Goal: Task Accomplishment & Management: Manage account settings

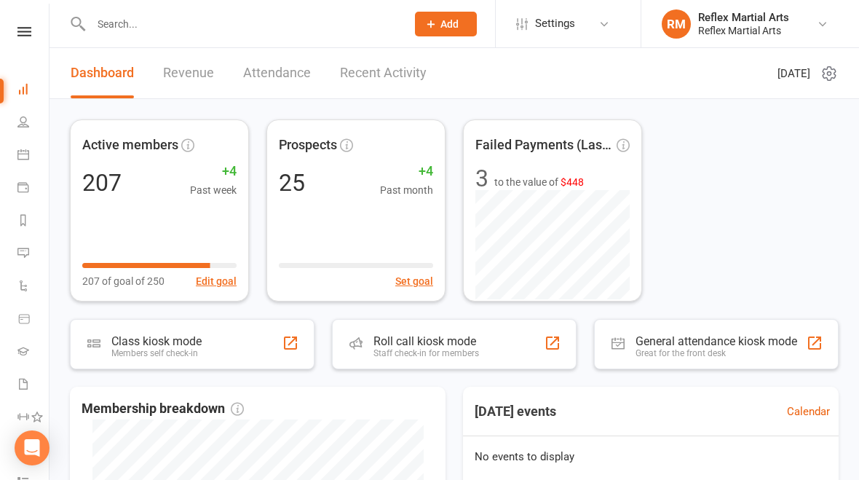
click at [186, 25] on input "text" at bounding box center [241, 24] width 309 height 20
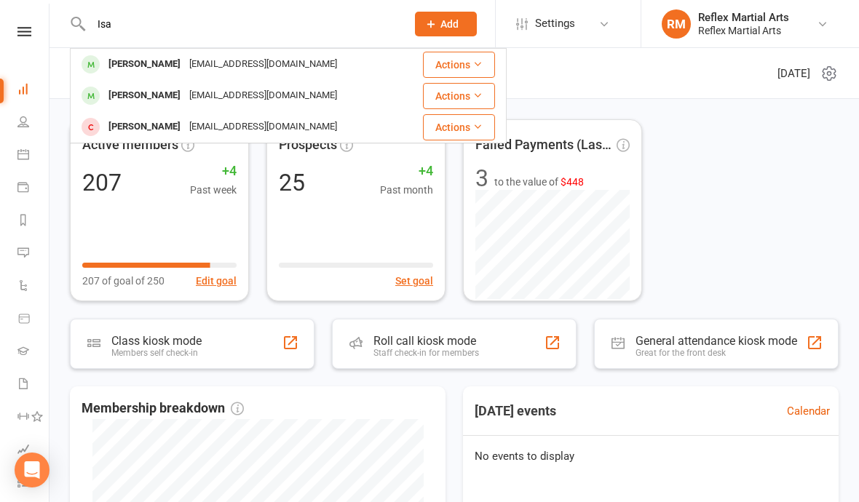
type input "Isa"
click at [164, 106] on div "[PERSON_NAME] [PERSON_NAME][EMAIL_ADDRESS][DOMAIN_NAME]" at bounding box center [237, 96] width 333 height 30
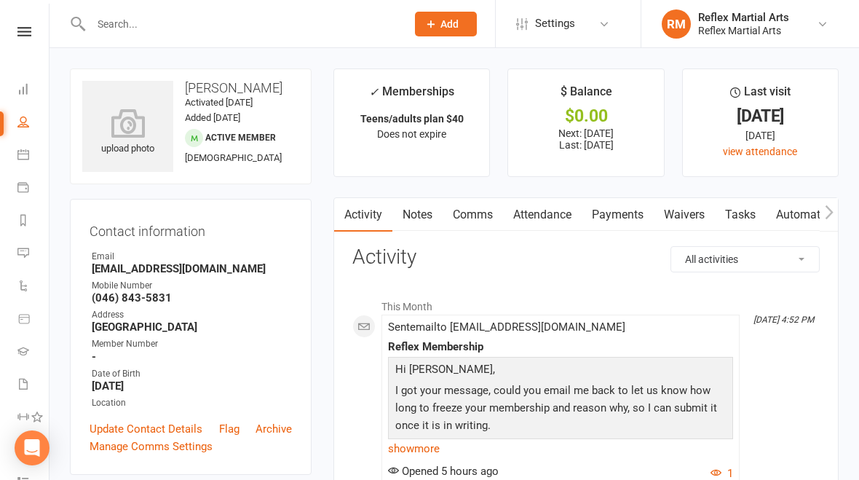
click at [596, 221] on link "Payments" at bounding box center [618, 214] width 72 height 33
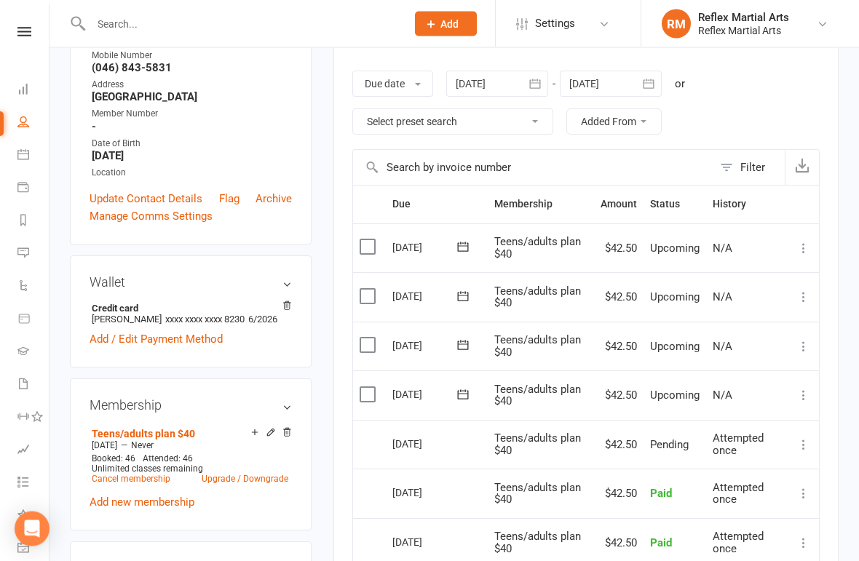
scroll to position [230, 0]
click at [596, 81] on icon "button" at bounding box center [648, 83] width 11 height 9
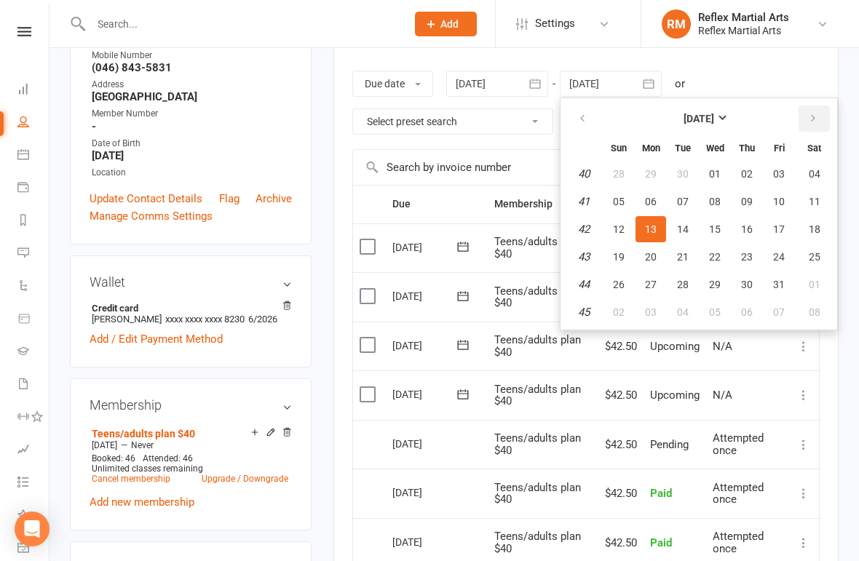
click at [596, 113] on icon "button" at bounding box center [813, 119] width 10 height 12
click at [596, 226] on span "15" at bounding box center [815, 230] width 12 height 12
type input "[DATE]"
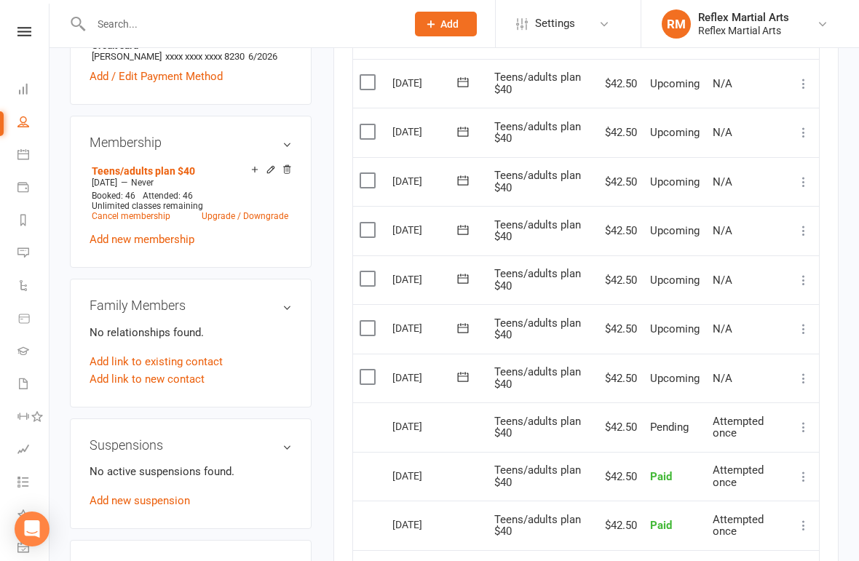
scroll to position [492, 0]
click at [367, 376] on label at bounding box center [370, 378] width 20 height 15
click at [367, 371] on input "checkbox" at bounding box center [364, 371] width 9 height 0
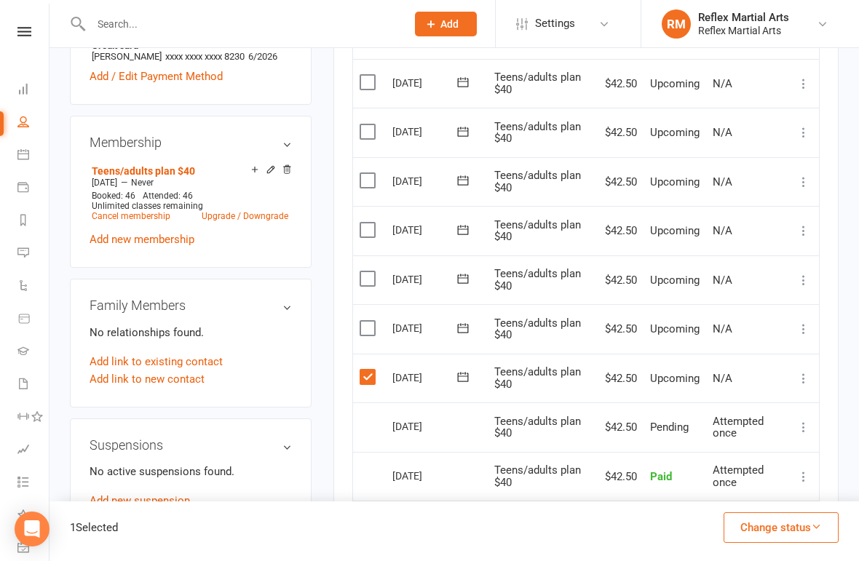
click at [368, 321] on label at bounding box center [370, 328] width 20 height 15
click at [368, 321] on input "checkbox" at bounding box center [364, 321] width 9 height 0
click at [372, 273] on label at bounding box center [370, 279] width 20 height 15
click at [369, 272] on input "checkbox" at bounding box center [364, 272] width 9 height 0
click at [368, 223] on label at bounding box center [370, 230] width 20 height 15
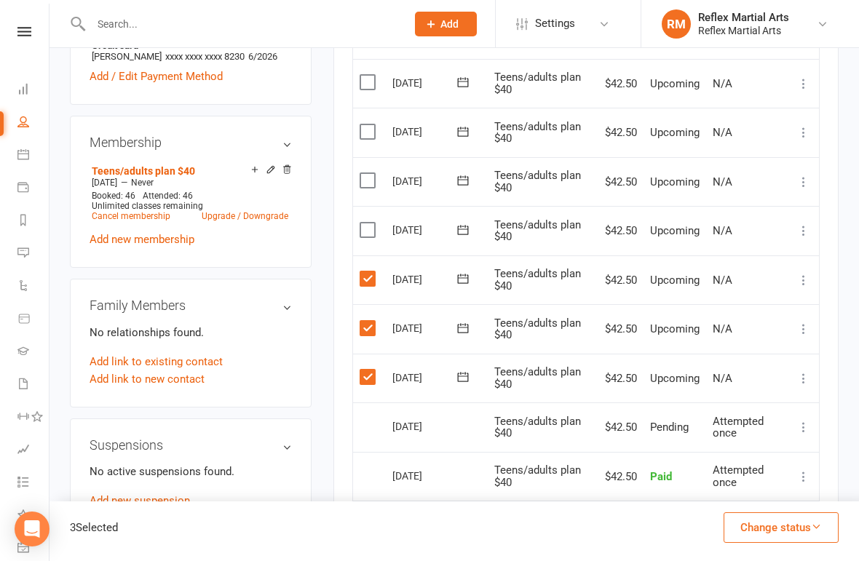
click at [368, 223] on input "checkbox" at bounding box center [364, 223] width 9 height 0
click at [376, 182] on label at bounding box center [370, 180] width 20 height 15
click at [369, 173] on input "checkbox" at bounding box center [364, 173] width 9 height 0
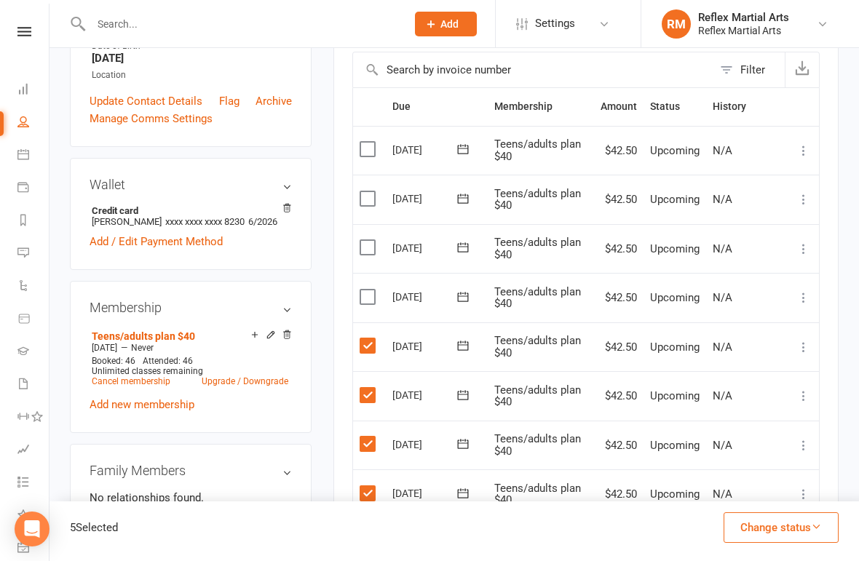
scroll to position [322, 0]
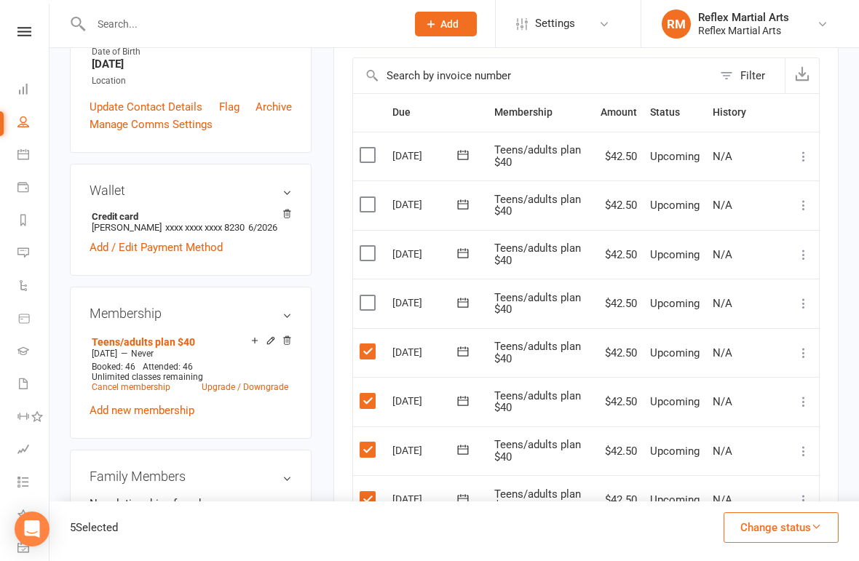
click at [368, 296] on label at bounding box center [370, 303] width 20 height 15
click at [368, 296] on input "checkbox" at bounding box center [364, 296] width 9 height 0
click at [369, 255] on label at bounding box center [370, 253] width 20 height 15
click at [369, 246] on input "checkbox" at bounding box center [364, 246] width 9 height 0
click at [368, 200] on label at bounding box center [370, 204] width 20 height 15
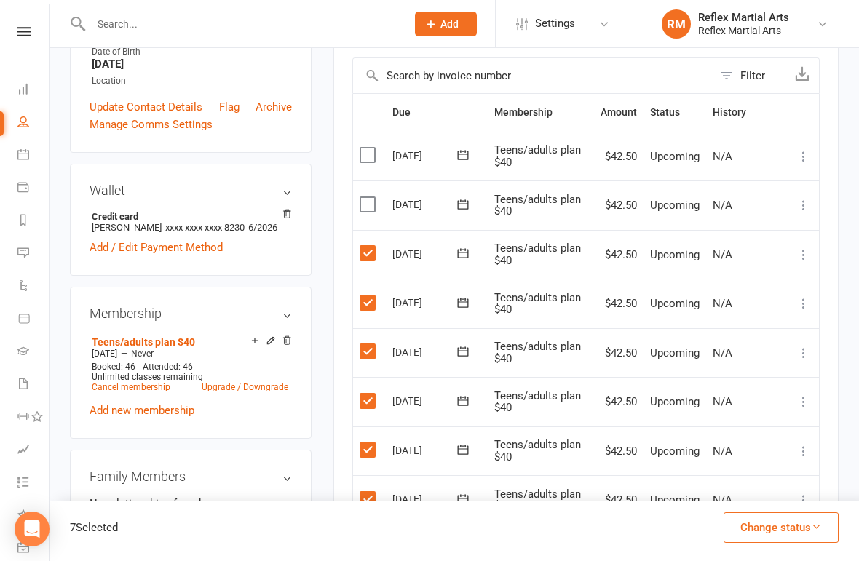
click at [368, 197] on input "checkbox" at bounding box center [364, 197] width 9 height 0
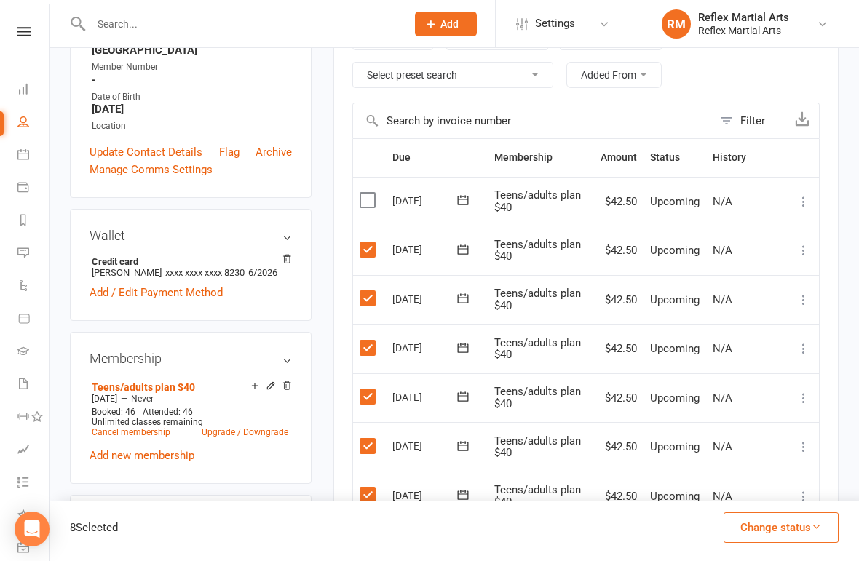
scroll to position [274, 0]
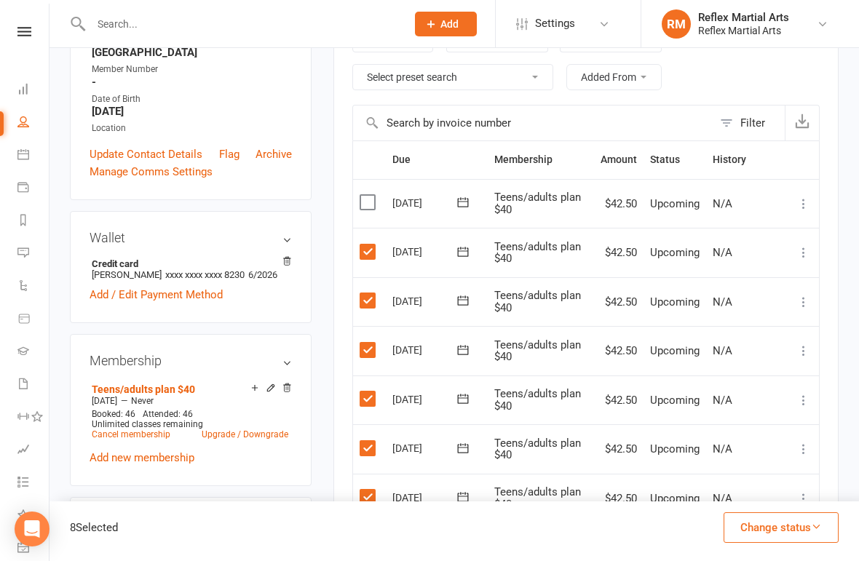
click at [596, 532] on icon "button" at bounding box center [816, 526] width 11 height 11
click at [596, 503] on link "Skipped" at bounding box center [766, 488] width 144 height 29
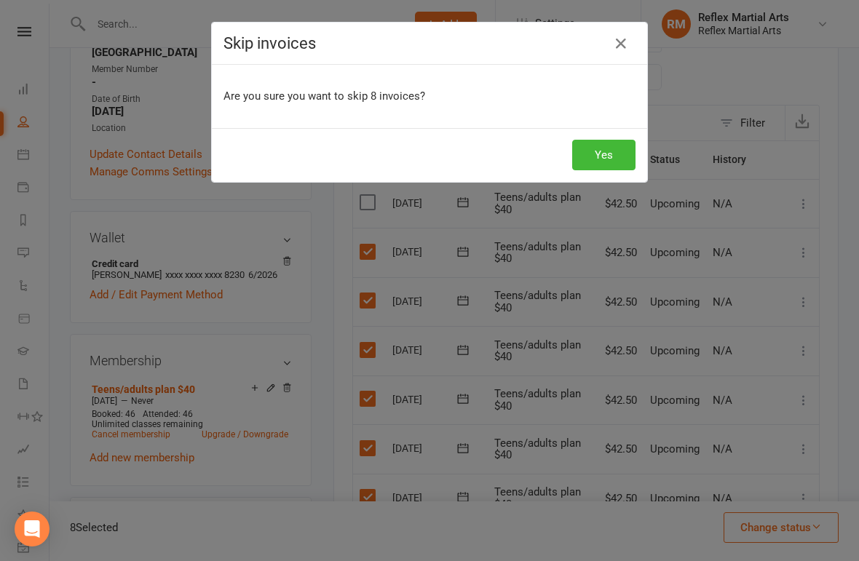
click at [596, 151] on button "Yes" at bounding box center [603, 155] width 63 height 31
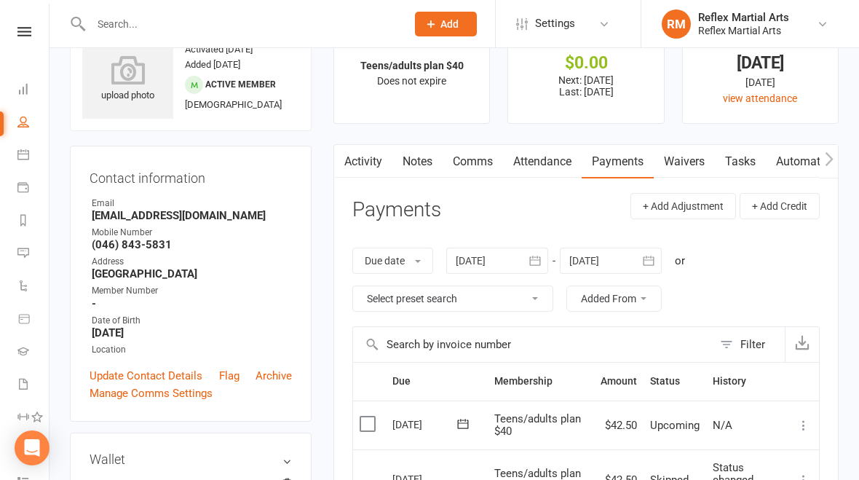
scroll to position [0, 0]
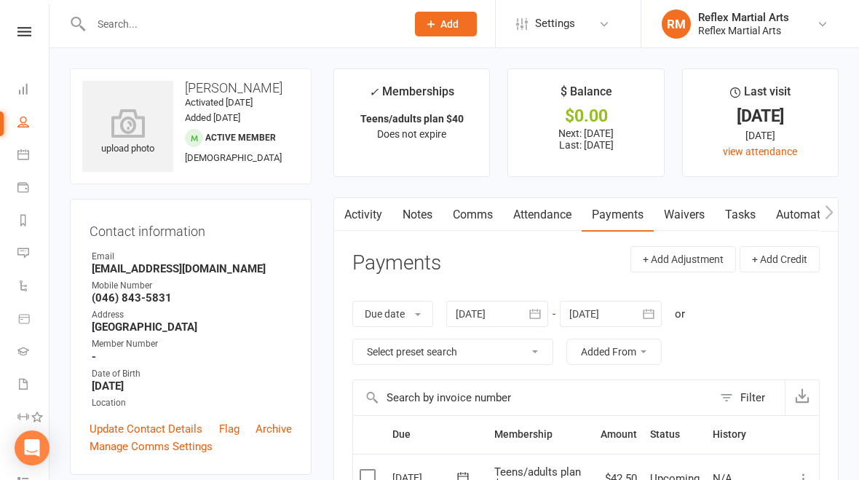
click at [19, 33] on icon at bounding box center [24, 31] width 14 height 9
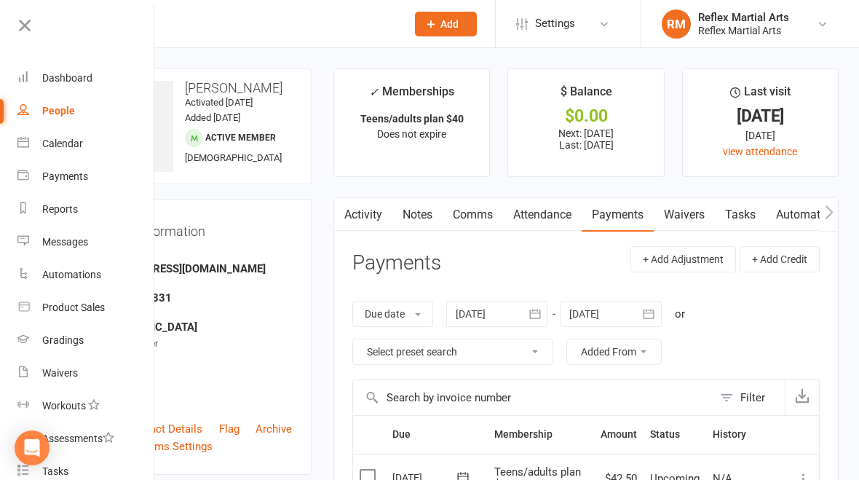
click at [69, 81] on div "Dashboard" at bounding box center [67, 78] width 50 height 12
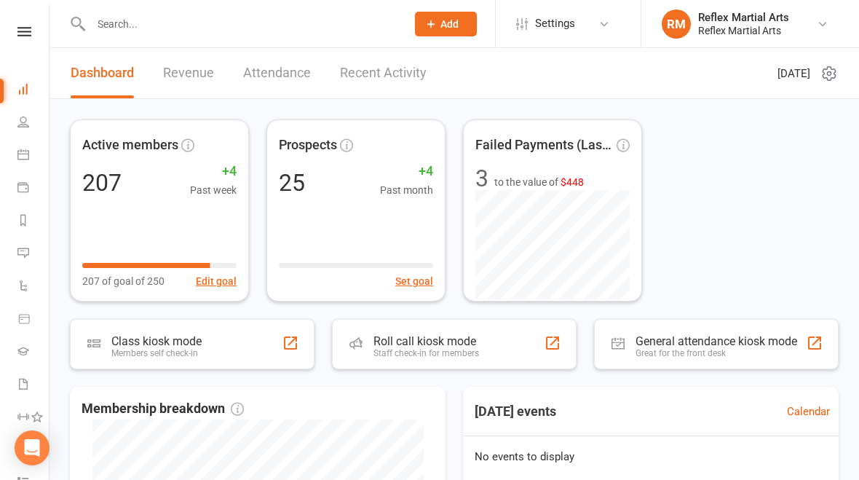
click at [148, 21] on input "text" at bounding box center [241, 24] width 309 height 20
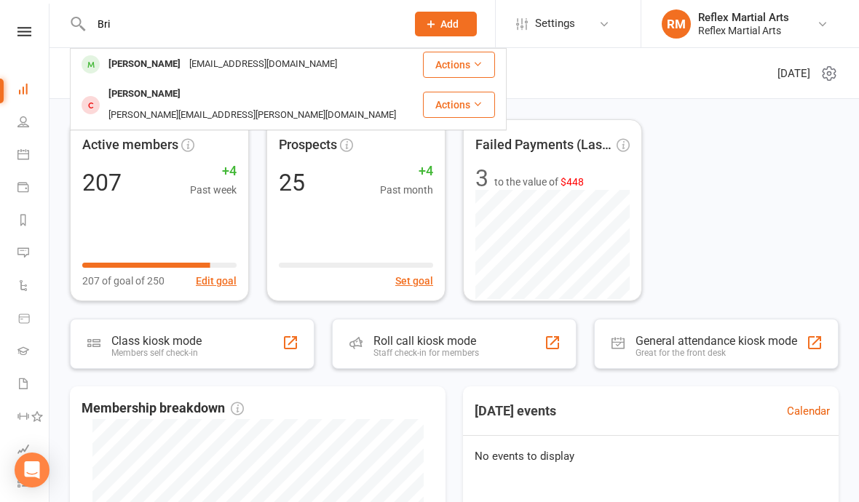
type input "Bri"
click at [159, 63] on div "[PERSON_NAME]" at bounding box center [144, 64] width 81 height 21
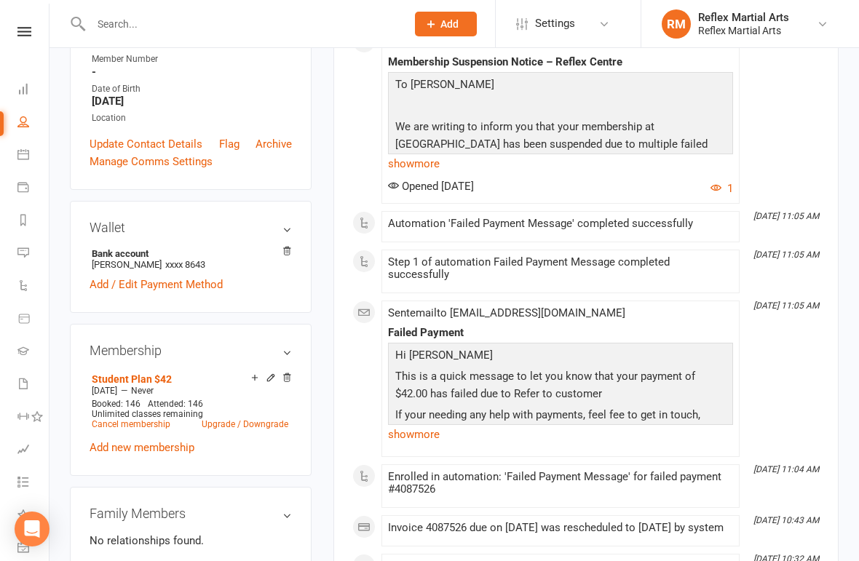
scroll to position [287, 0]
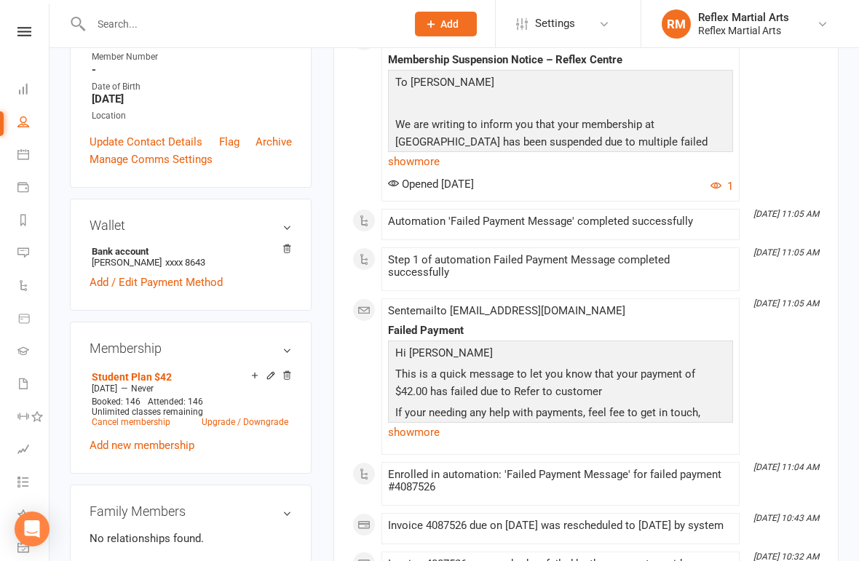
click at [138, 427] on link "Cancel membership" at bounding box center [131, 422] width 79 height 10
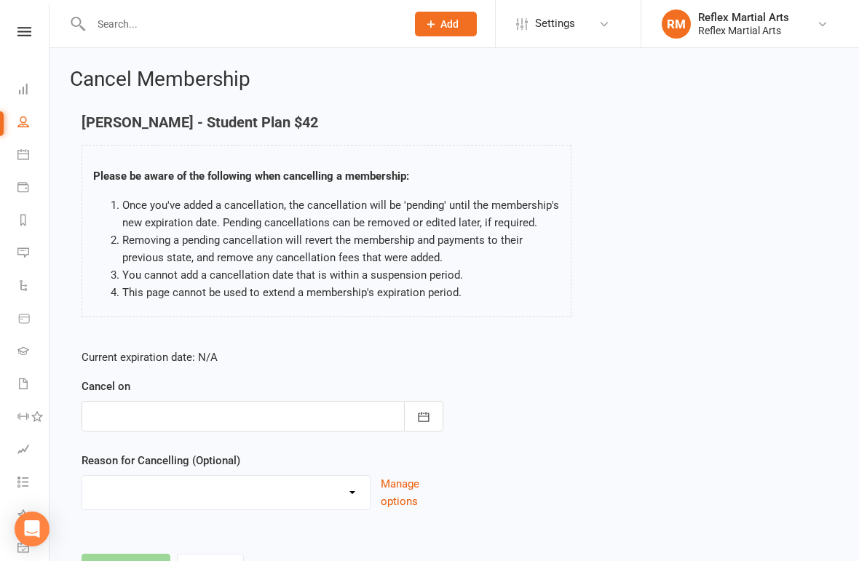
click at [428, 416] on icon "button" at bounding box center [423, 417] width 15 height 15
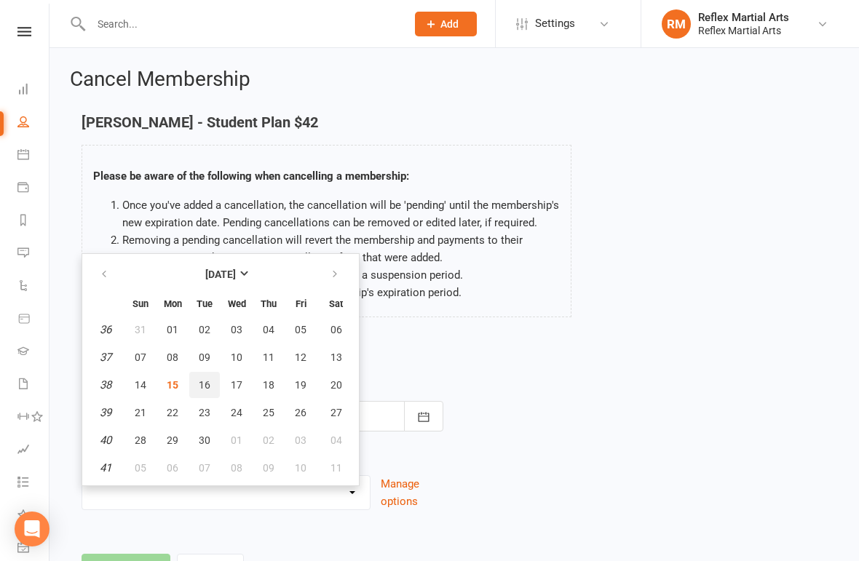
click at [195, 384] on button "16" at bounding box center [204, 385] width 31 height 26
type input "[DATE]"
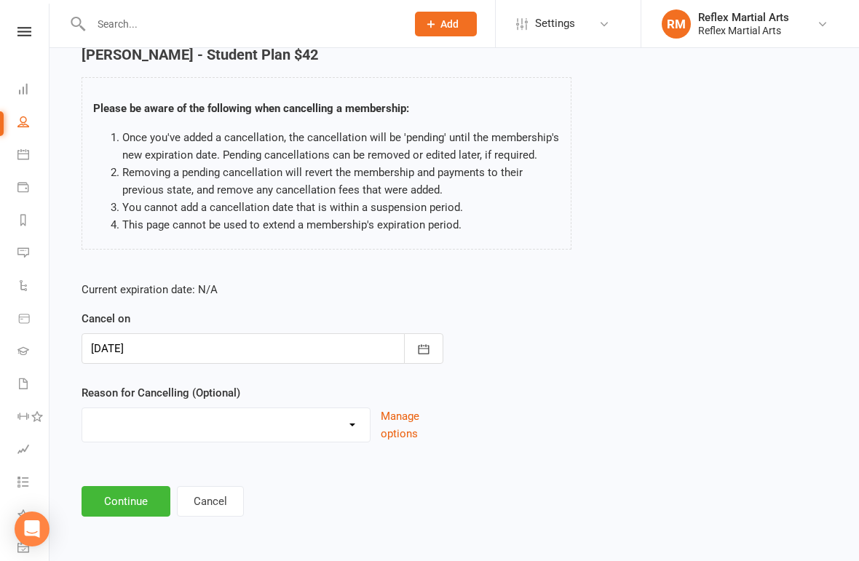
click at [341, 411] on select "Failed payments Holiday Injury Moving Away working overseas work reasons Other …" at bounding box center [226, 422] width 288 height 29
select select "0"
click at [119, 491] on button "Continue" at bounding box center [126, 501] width 89 height 31
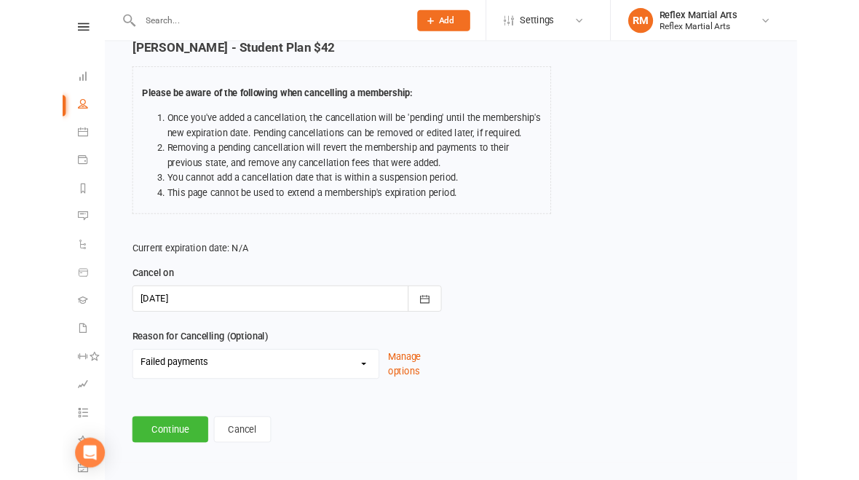
scroll to position [0, 0]
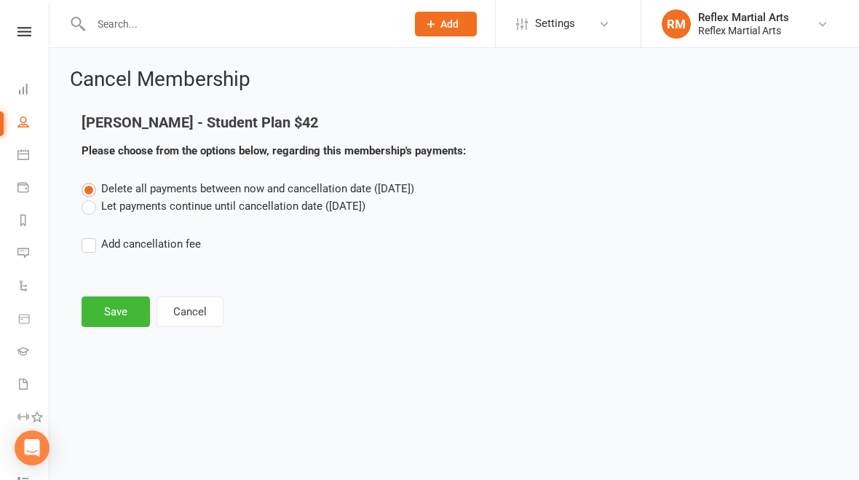
click at [94, 208] on label "Let payments continue until cancellation date ([DATE])" at bounding box center [224, 205] width 284 height 17
click at [91, 197] on input "Let payments continue until cancellation date ([DATE])" at bounding box center [86, 197] width 9 height 0
click at [108, 308] on button "Save" at bounding box center [116, 311] width 68 height 31
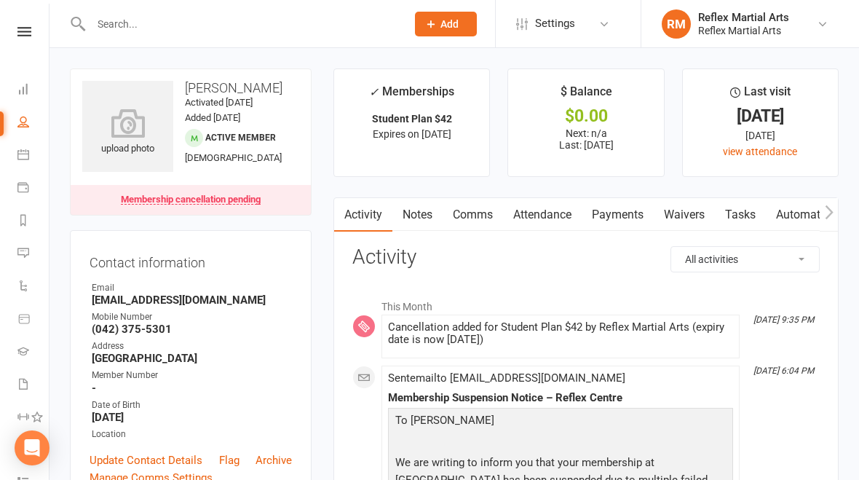
click at [596, 216] on link "Payments" at bounding box center [618, 214] width 72 height 33
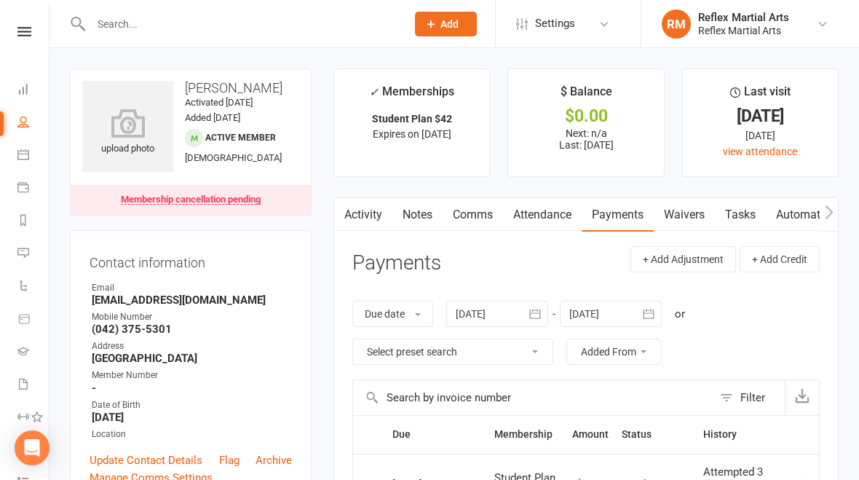
click at [29, 32] on icon at bounding box center [24, 31] width 14 height 9
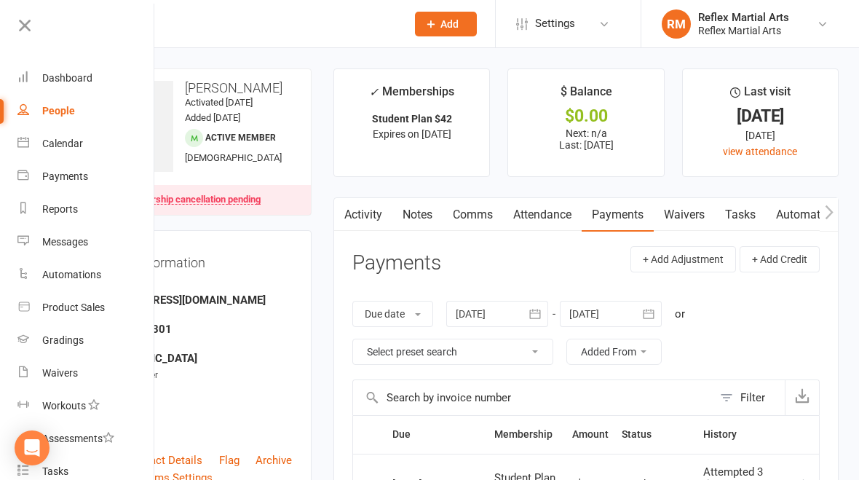
click at [71, 92] on link "Dashboard" at bounding box center [86, 78] width 138 height 33
